Goal: Find specific page/section: Find specific page/section

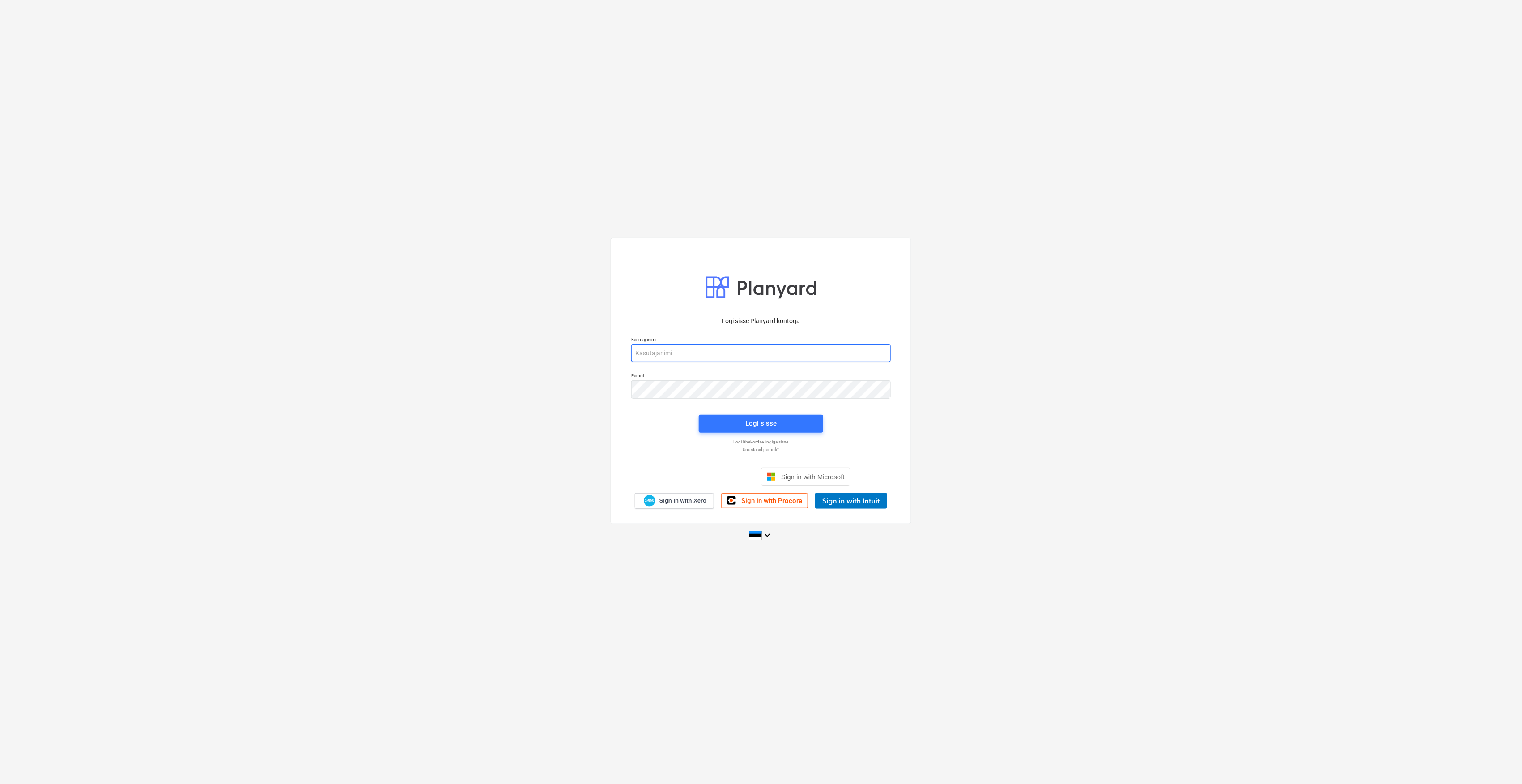
type input "[EMAIL_ADDRESS][DOMAIN_NAME]"
click at [102, 115] on div "Logi sisse Planyard kontoga Kasutajanimi [EMAIL_ADDRESS][DOMAIN_NAME] Parool Lo…" at bounding box center [761, 392] width 1522 height 784
drag, startPoint x: 818, startPoint y: 435, endPoint x: 816, endPoint y: 428, distance: 7.3
click at [818, 435] on div "Logi sisse" at bounding box center [761, 424] width 135 height 28
click at [814, 421] on button "Logi sisse" at bounding box center [761, 424] width 125 height 18
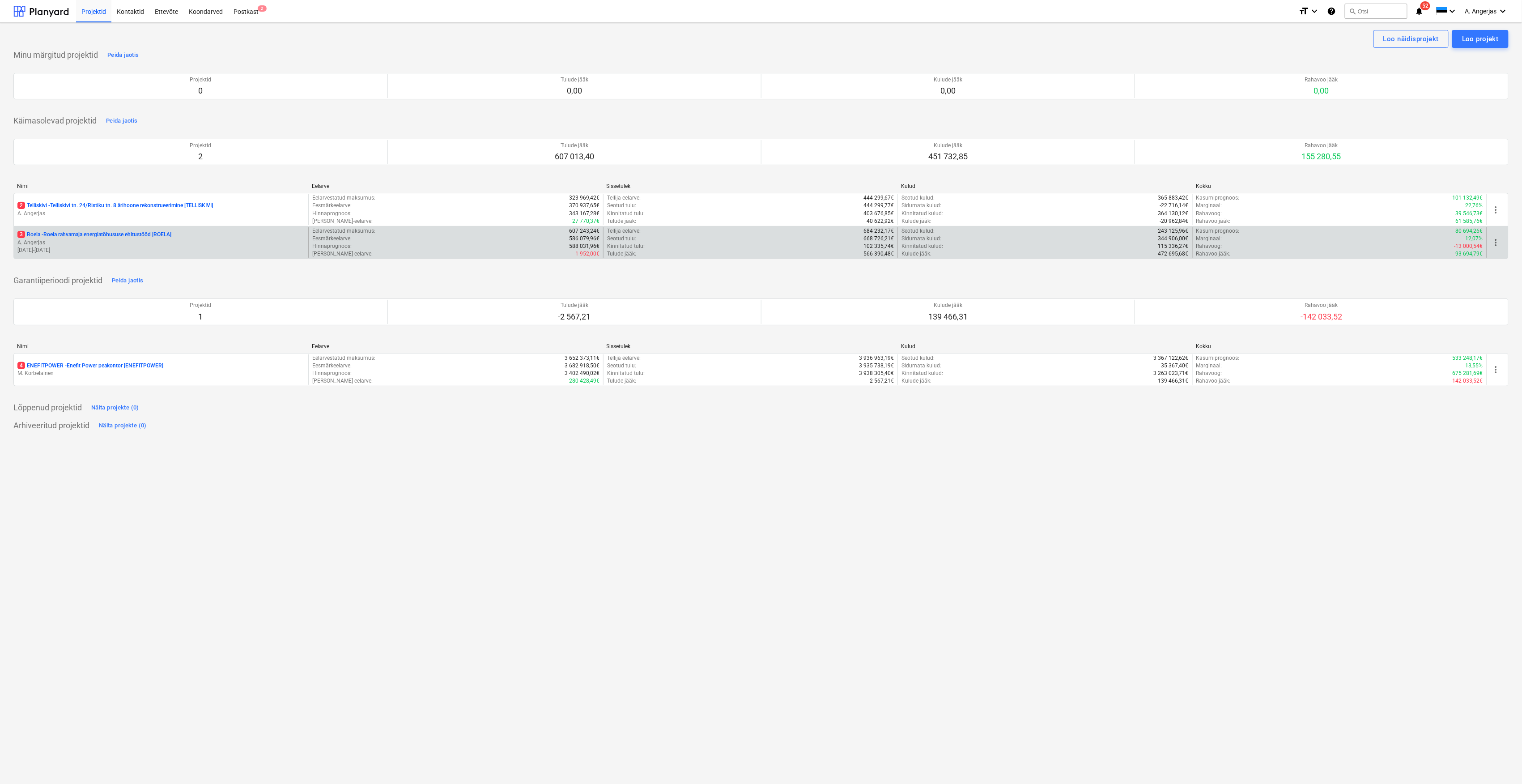
click at [40, 235] on p "3 Roela - Roela rahvamaja energiatõhususe ehitustööd [ROELA]" at bounding box center [95, 235] width 154 height 8
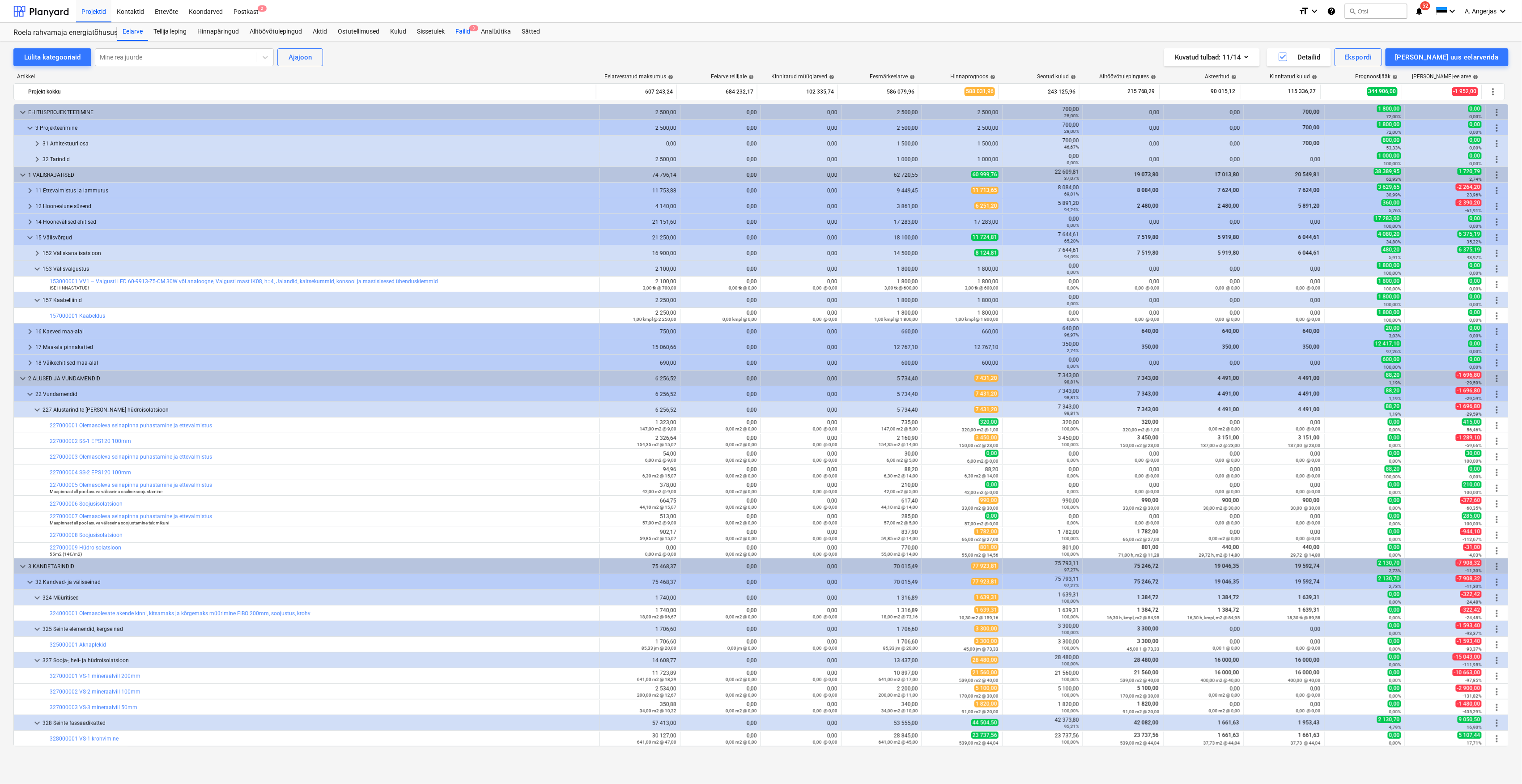
click at [477, 31] on span "3" at bounding box center [473, 28] width 9 height 6
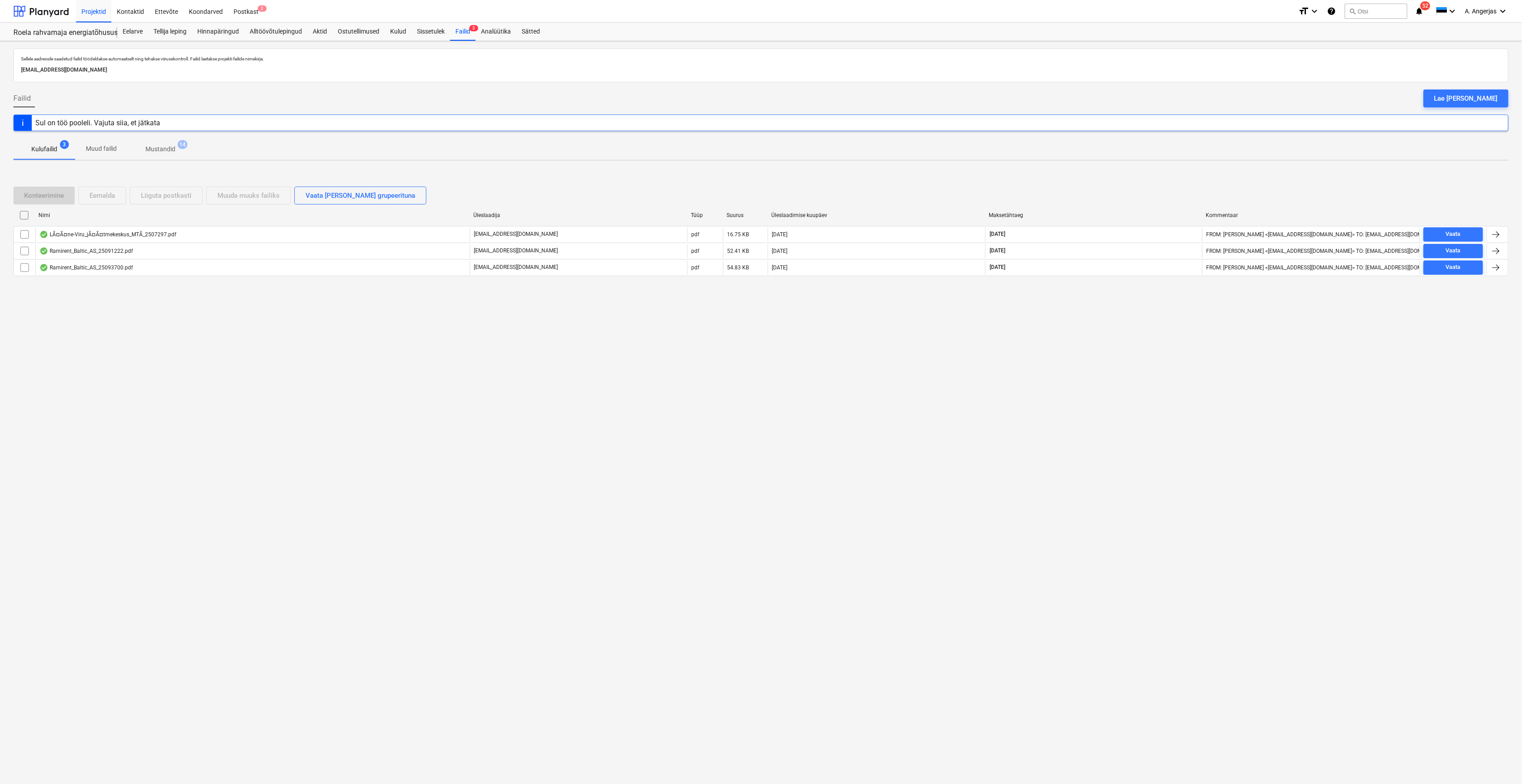
click at [60, 24] on div "Roela rahvamaja energiatõhususe ehitustööd [ROELA] Roela rahvamaja energiatõhus…" at bounding box center [66, 32] width 104 height 18
click at [54, 19] on div at bounding box center [41, 11] width 56 height 22
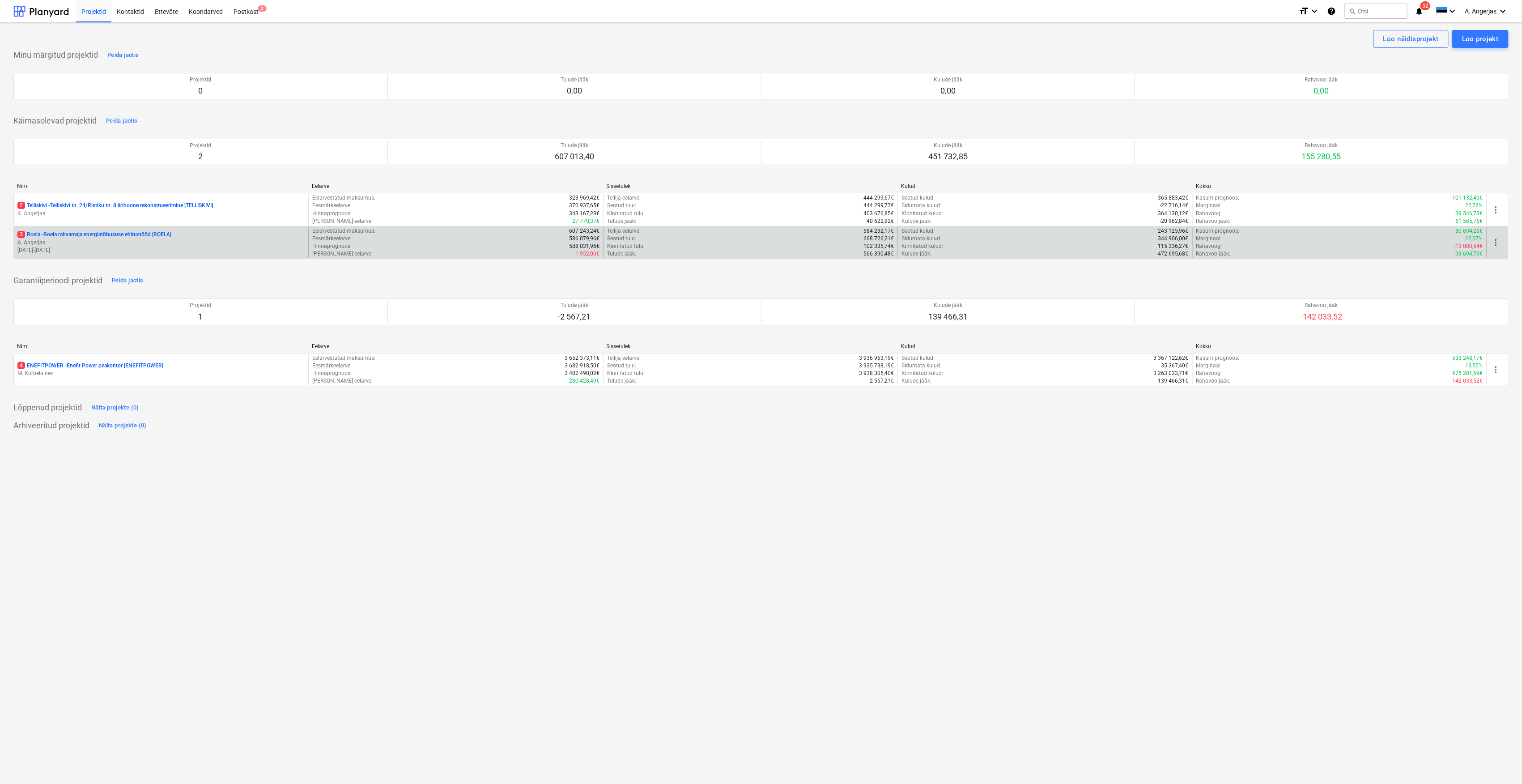
click at [70, 229] on div "3 Roela - Roela rahvamaja energiatõhususe ehitustööd [ROELA] A. Angerjas [DATE]…" at bounding box center [161, 243] width 294 height 31
click at [70, 232] on p "3 Roela - Roela rahvamaja energiatõhususe ehitustööd [ROELA]" at bounding box center [95, 235] width 154 height 8
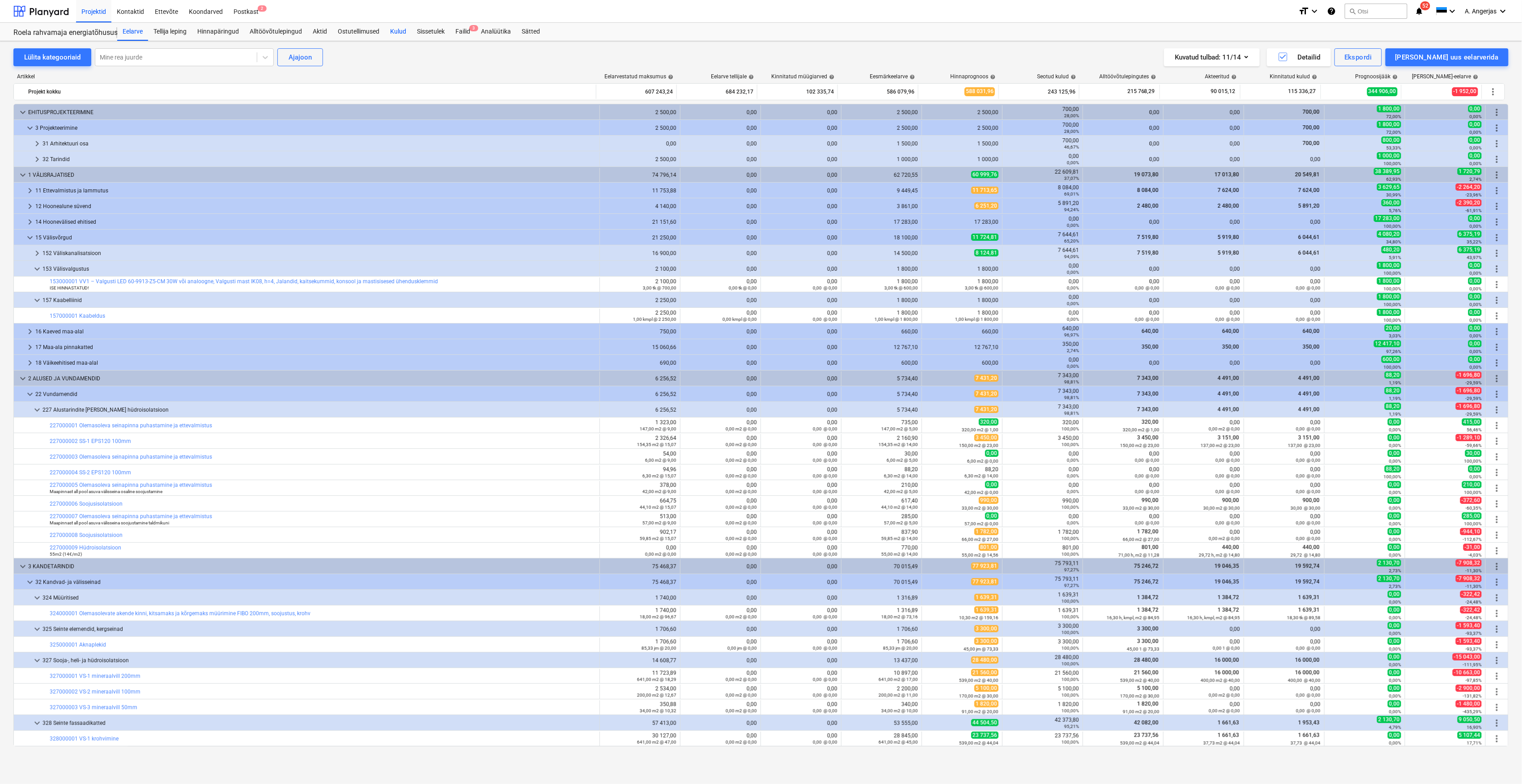
click at [402, 37] on div "Kulud" at bounding box center [398, 32] width 27 height 18
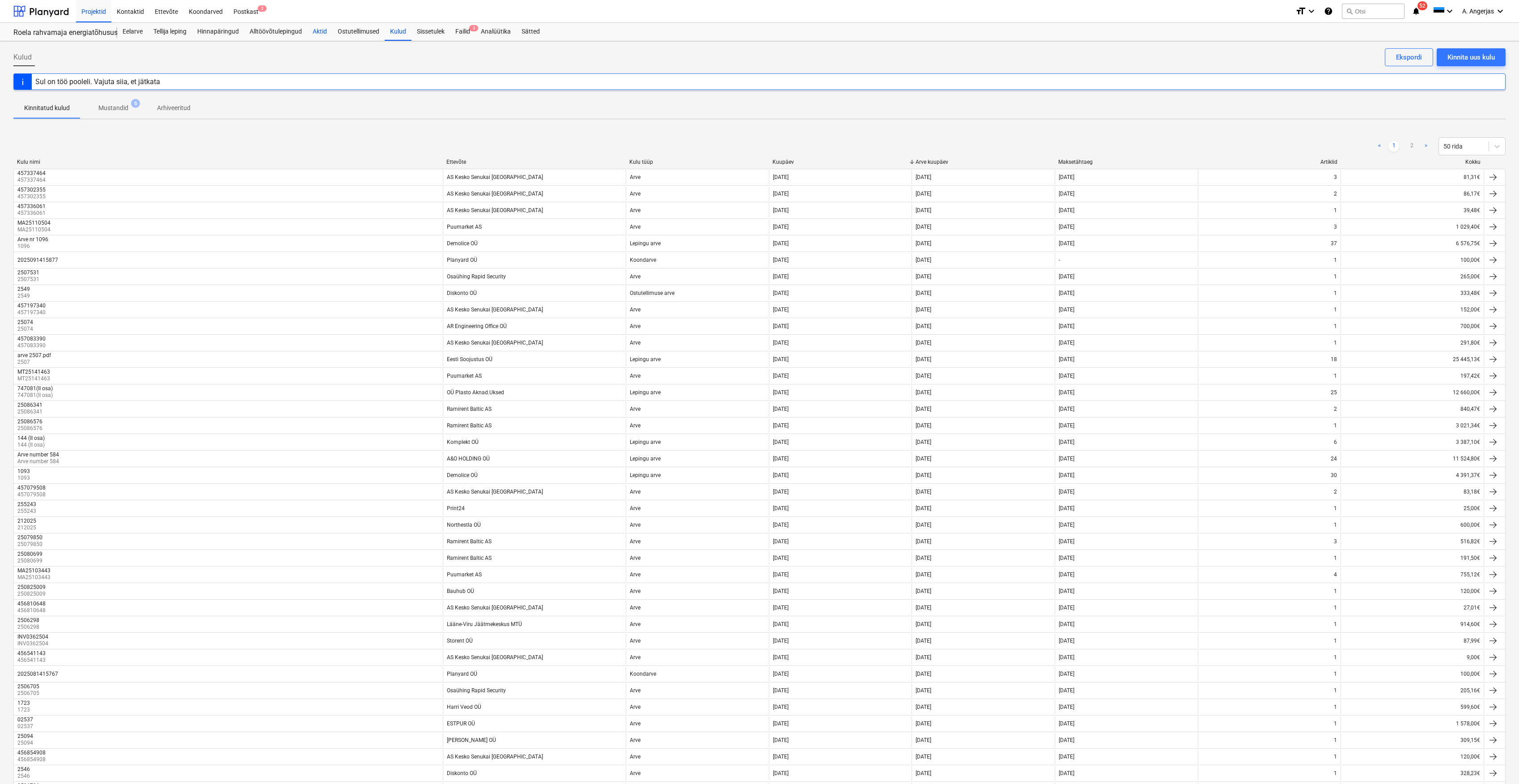
click at [313, 32] on div "Aktid" at bounding box center [320, 32] width 25 height 18
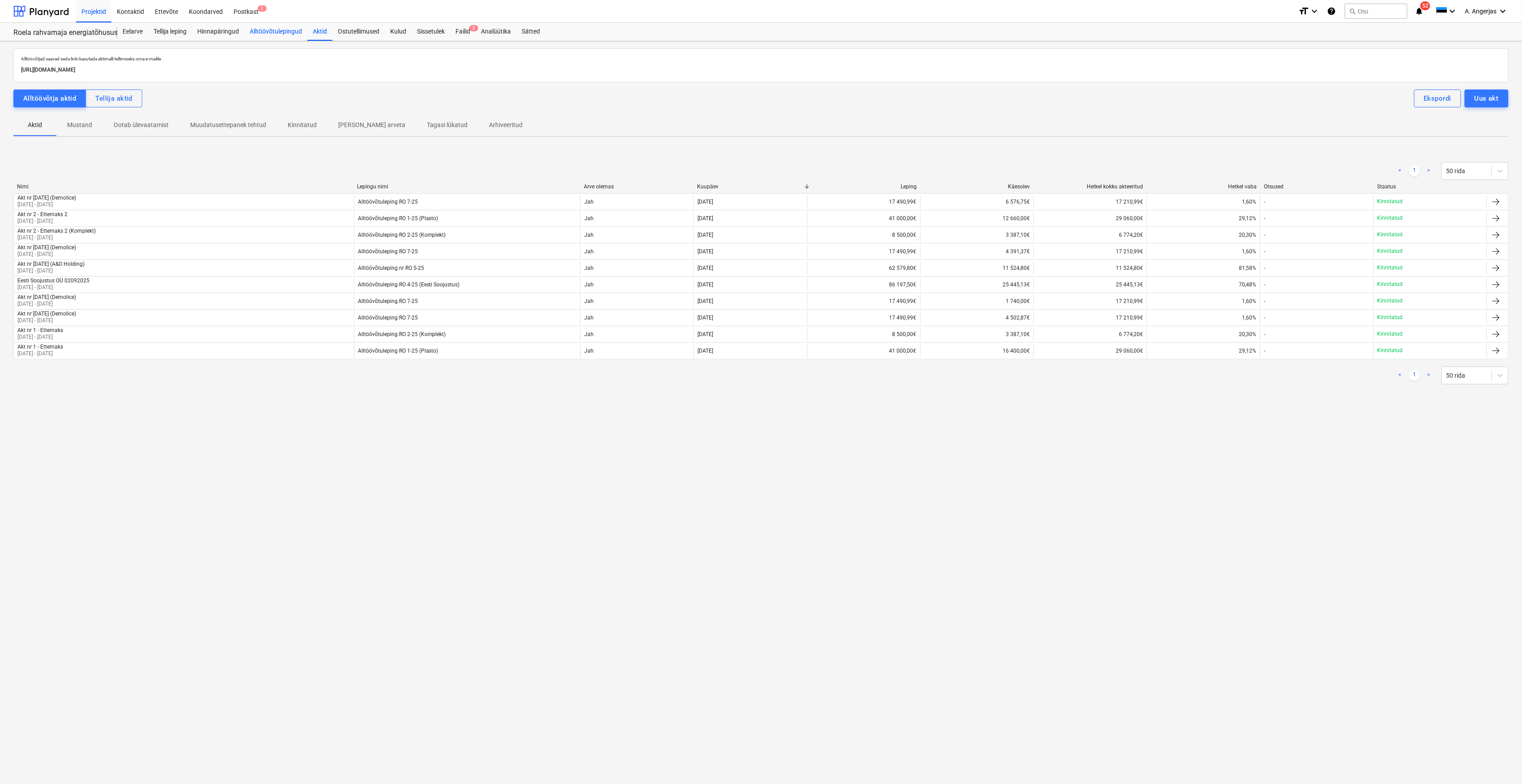
click at [268, 31] on div "Alltöövõtulepingud" at bounding box center [275, 32] width 63 height 18
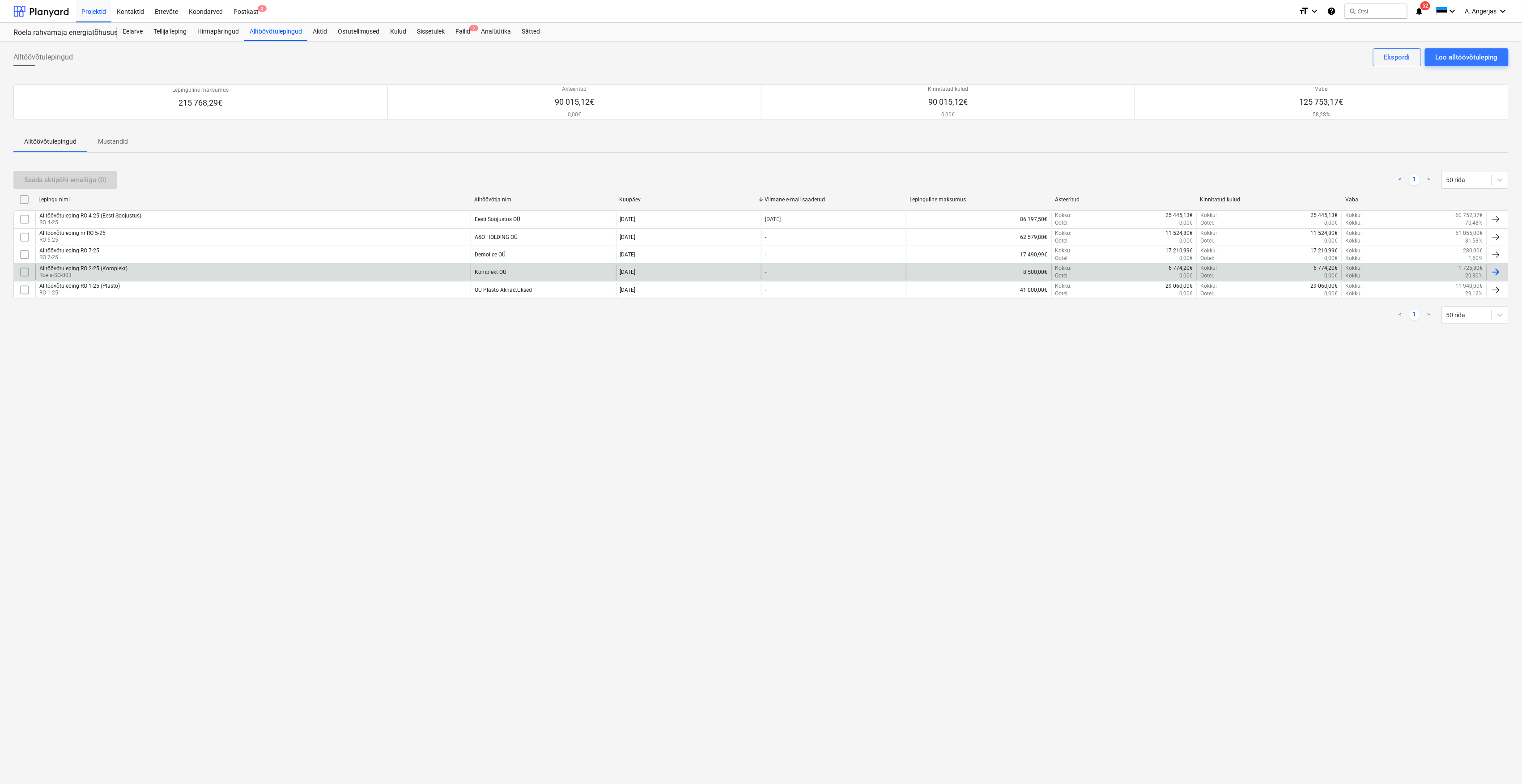
click at [135, 274] on div "Alltöövõtuleping RO 2-25 (Komplekt) Roela-SO-003" at bounding box center [253, 272] width 435 height 15
